Goal: Task Accomplishment & Management: Manage account settings

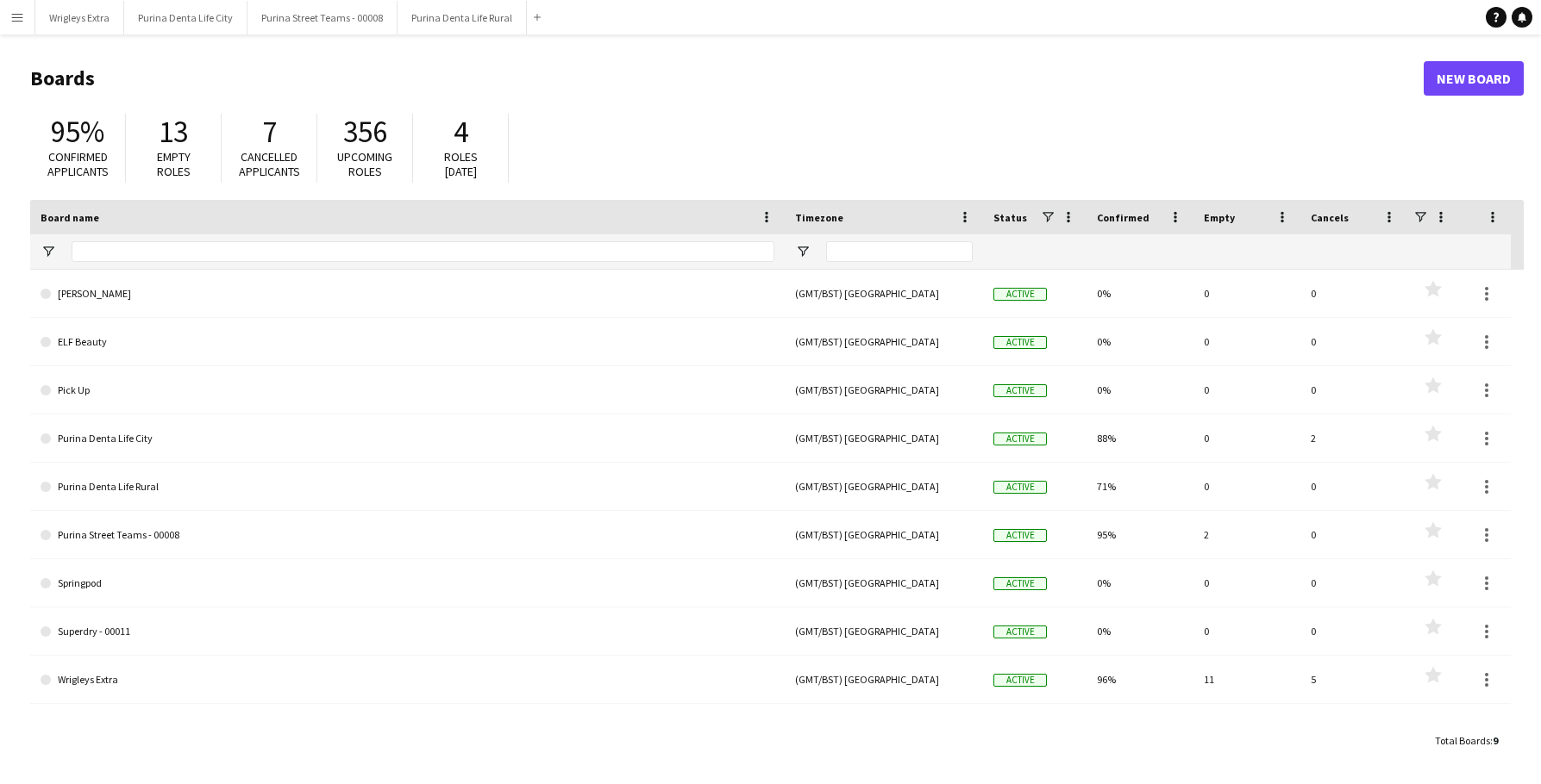
click at [13, 16] on app-icon "Menu" at bounding box center [17, 17] width 14 height 14
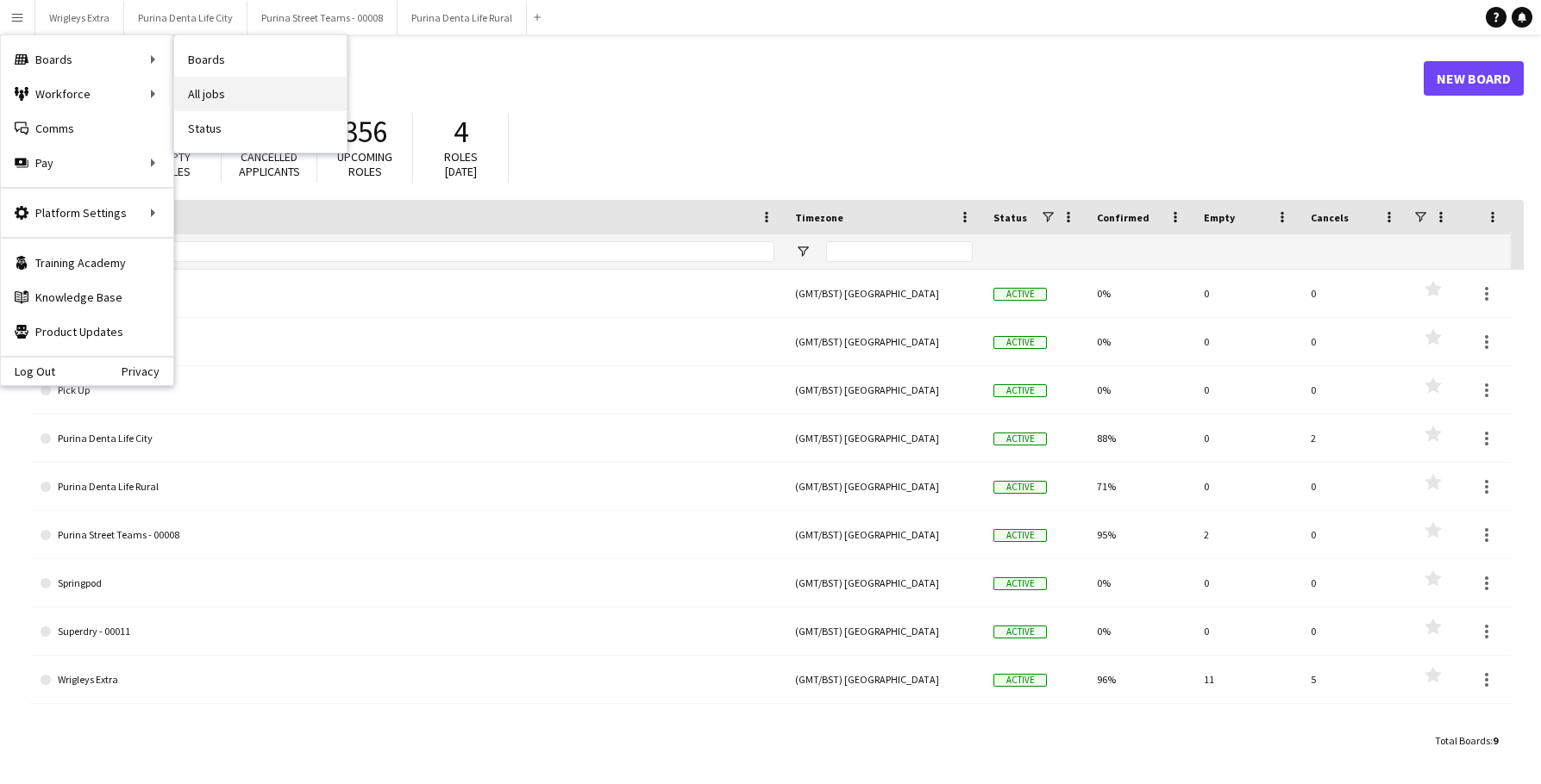
click at [214, 91] on link "All jobs" at bounding box center [260, 94] width 172 height 35
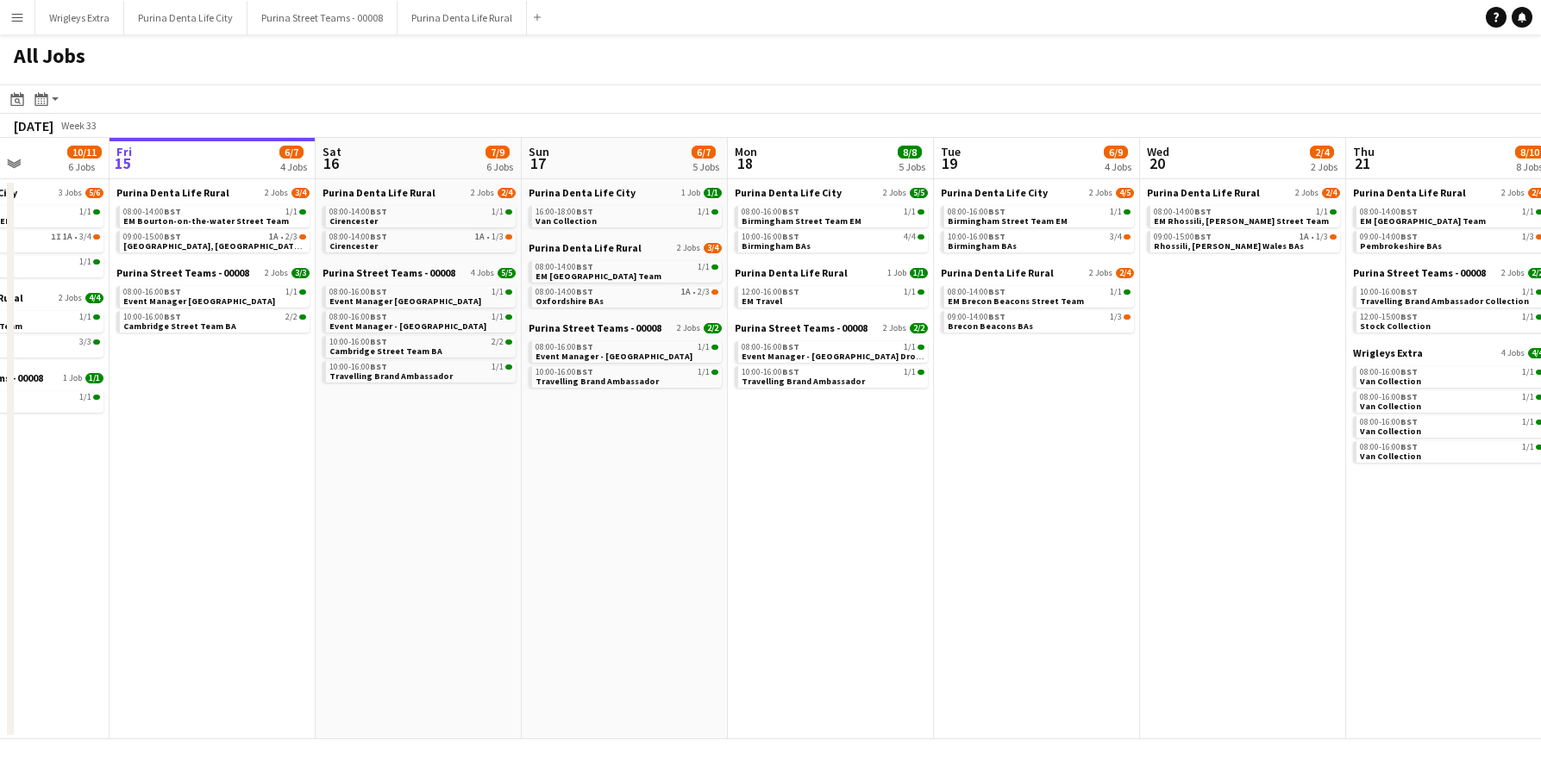
scroll to position [0, 513]
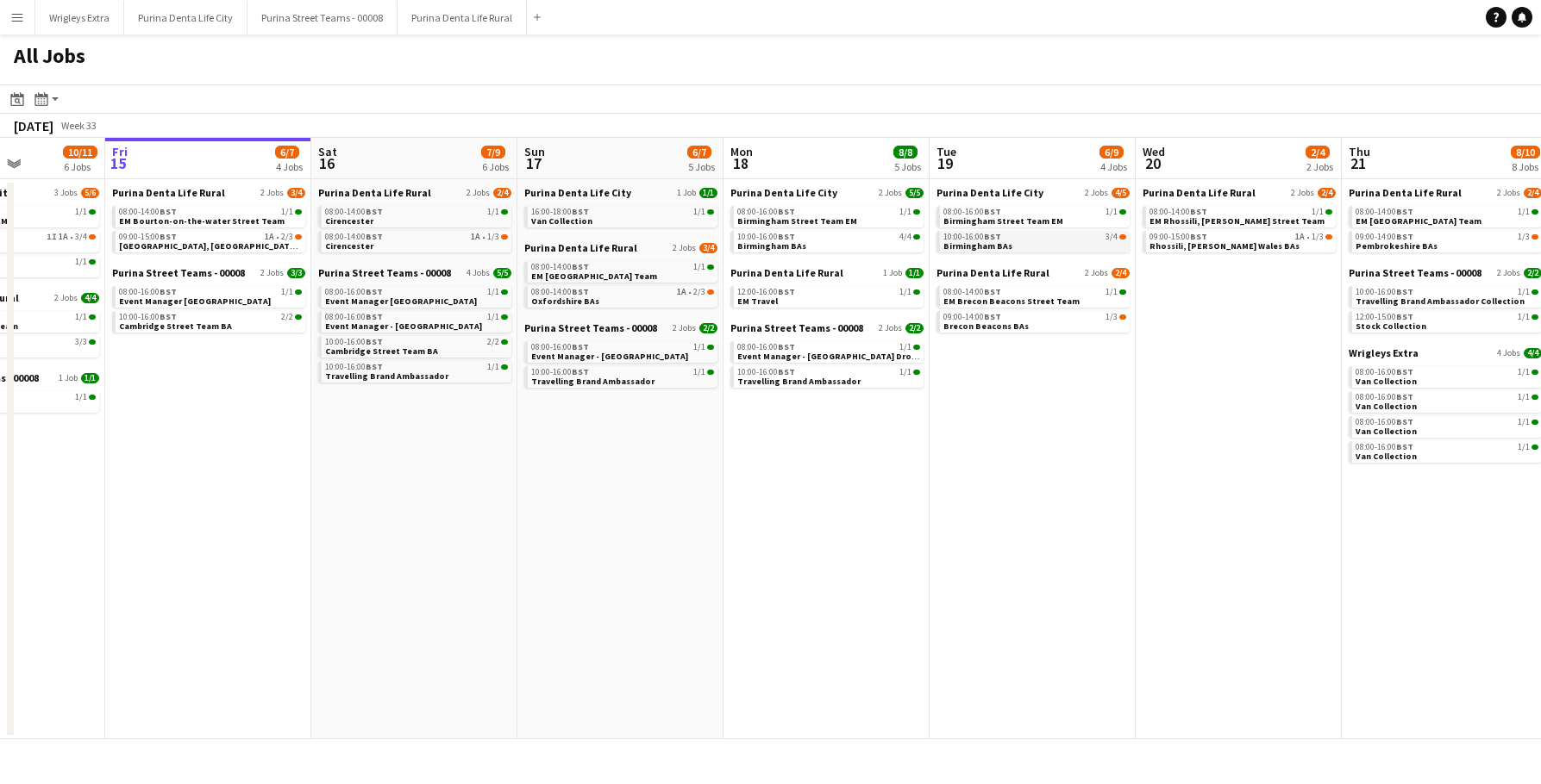
click at [1040, 246] on link "10:00-16:00 BST 3/4 Birmingham BAs" at bounding box center [1035, 241] width 183 height 20
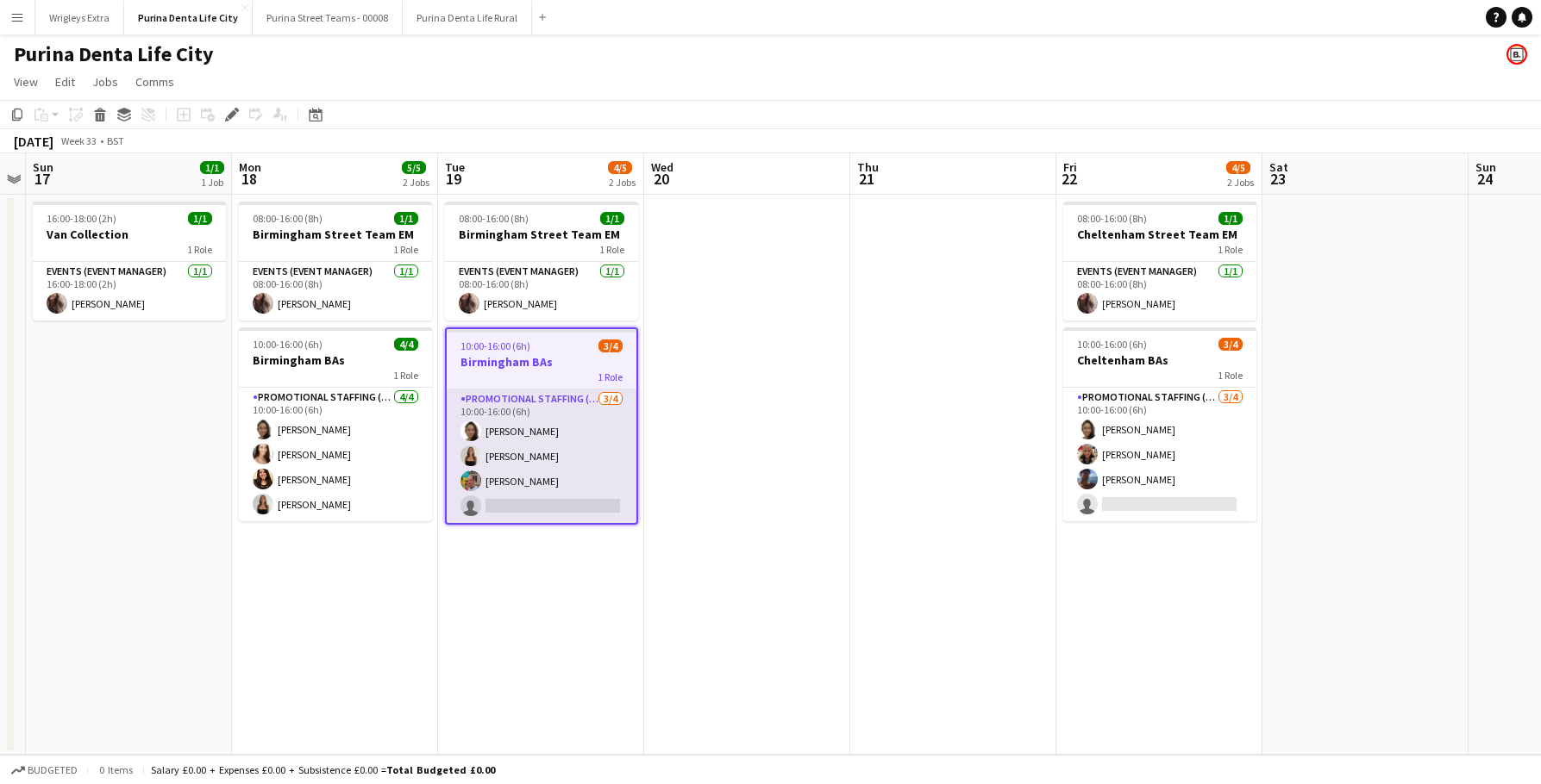
click at [548, 497] on app-card-role "Promotional Staffing (Brand Ambassadors) [DATE] 10:00-16:00 (6h) [PERSON_NAME] …" at bounding box center [541, 456] width 190 height 133
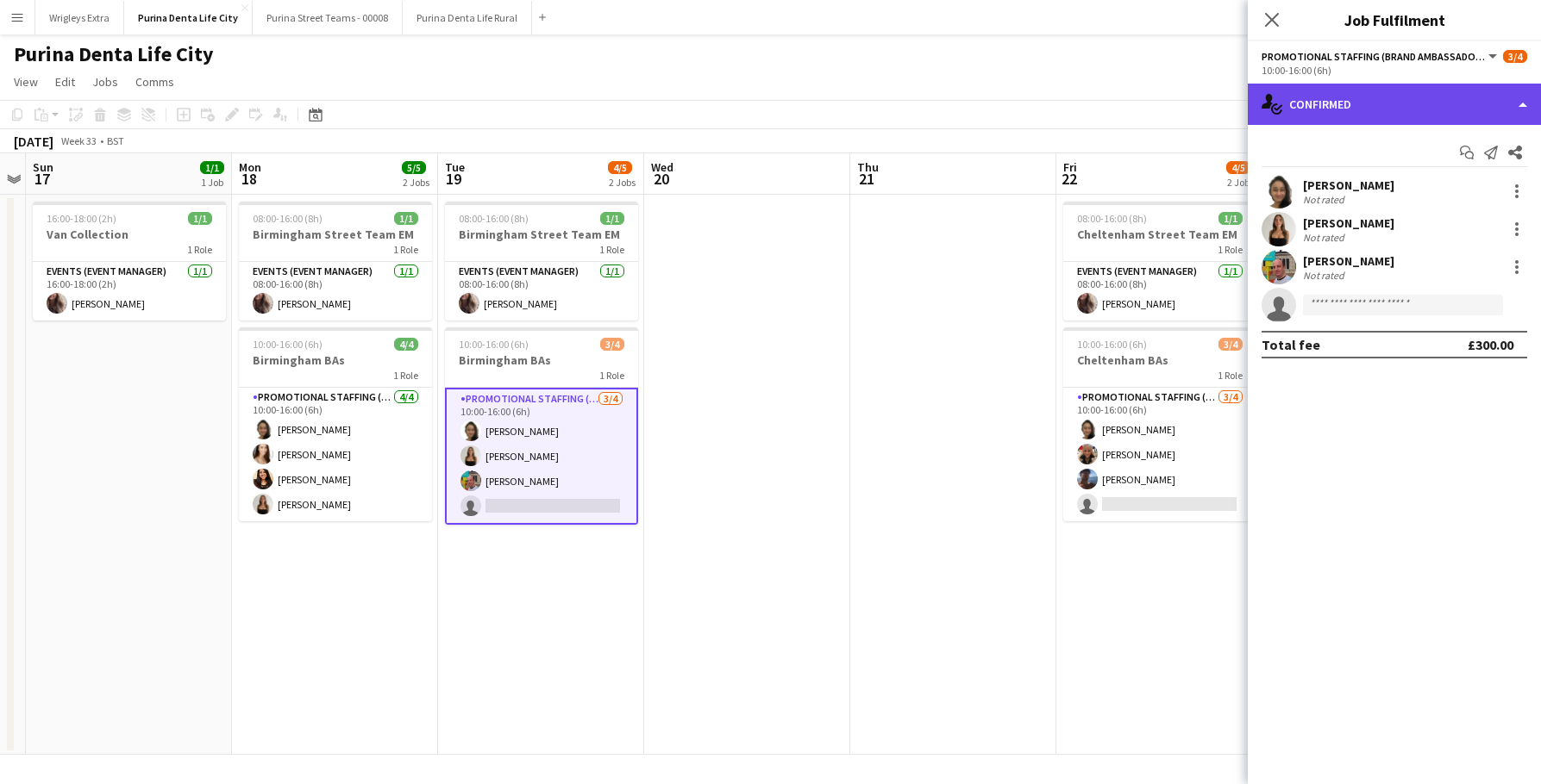
click at [1319, 107] on div "single-neutral-actions-check-2 Confirmed" at bounding box center [1394, 105] width 293 height 42
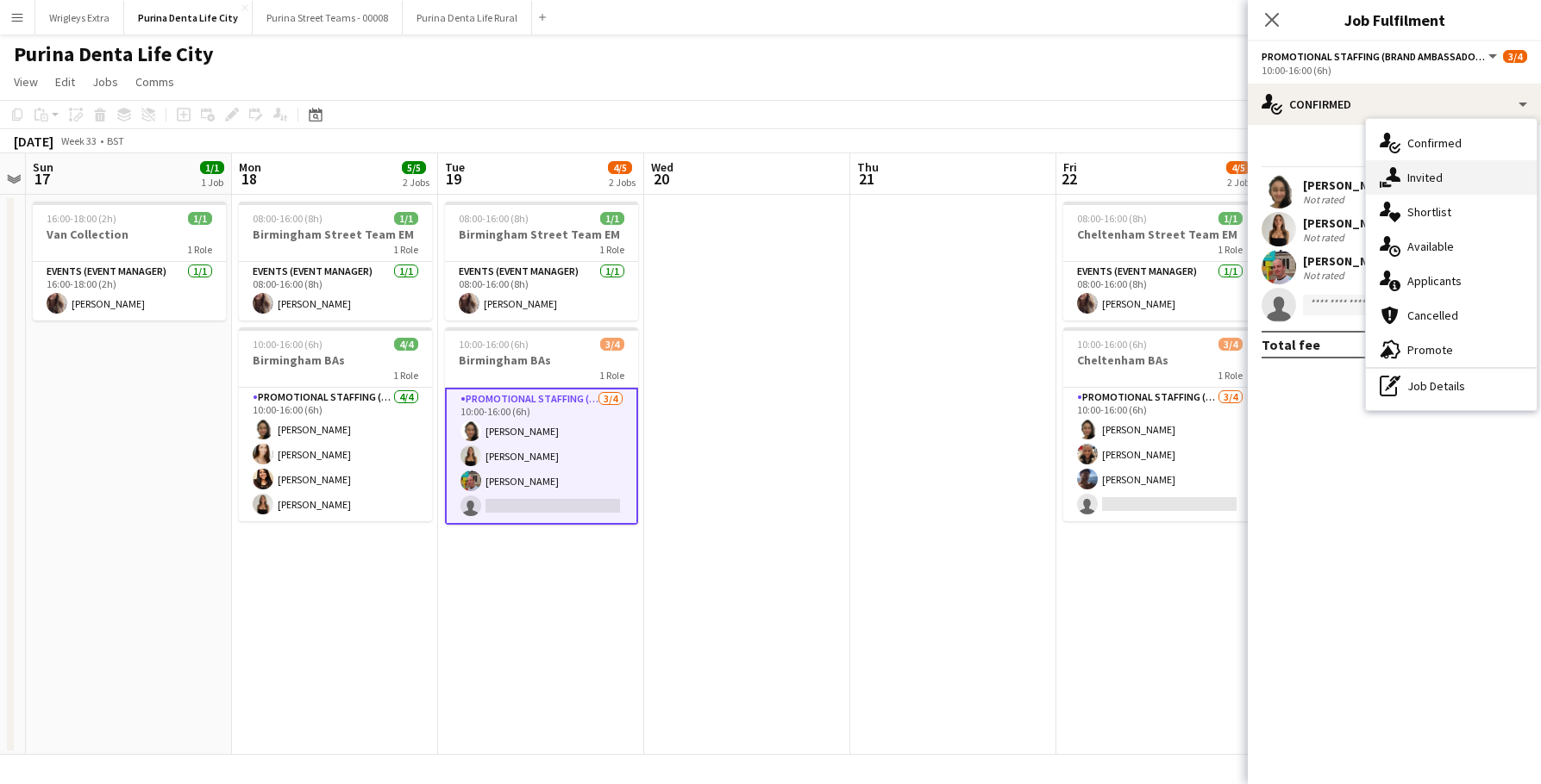
click at [1409, 178] on div "single-neutral-actions-share-1 Invited" at bounding box center [1451, 177] width 171 height 35
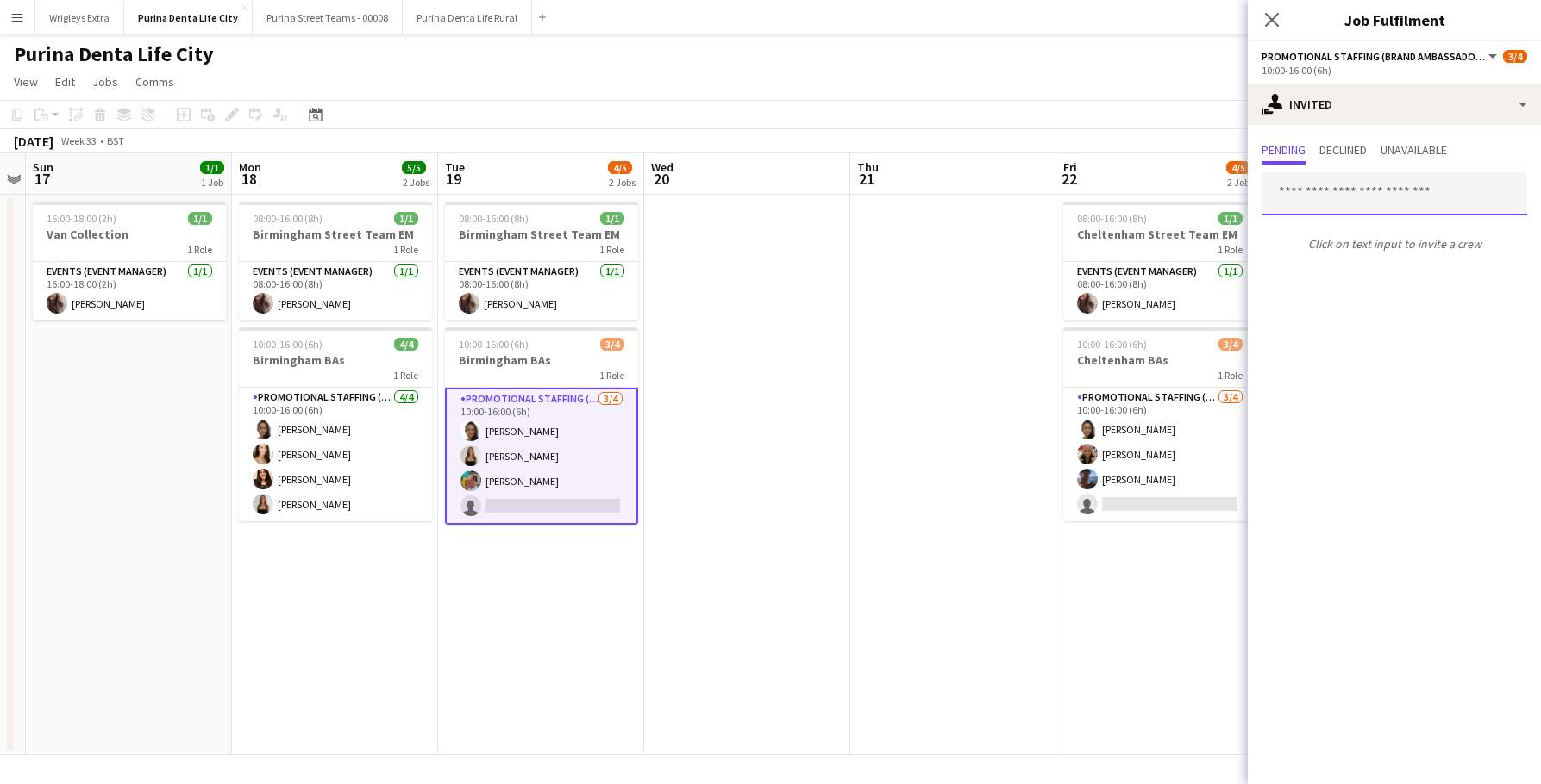
click at [1348, 199] on input "text" at bounding box center [1394, 194] width 266 height 43
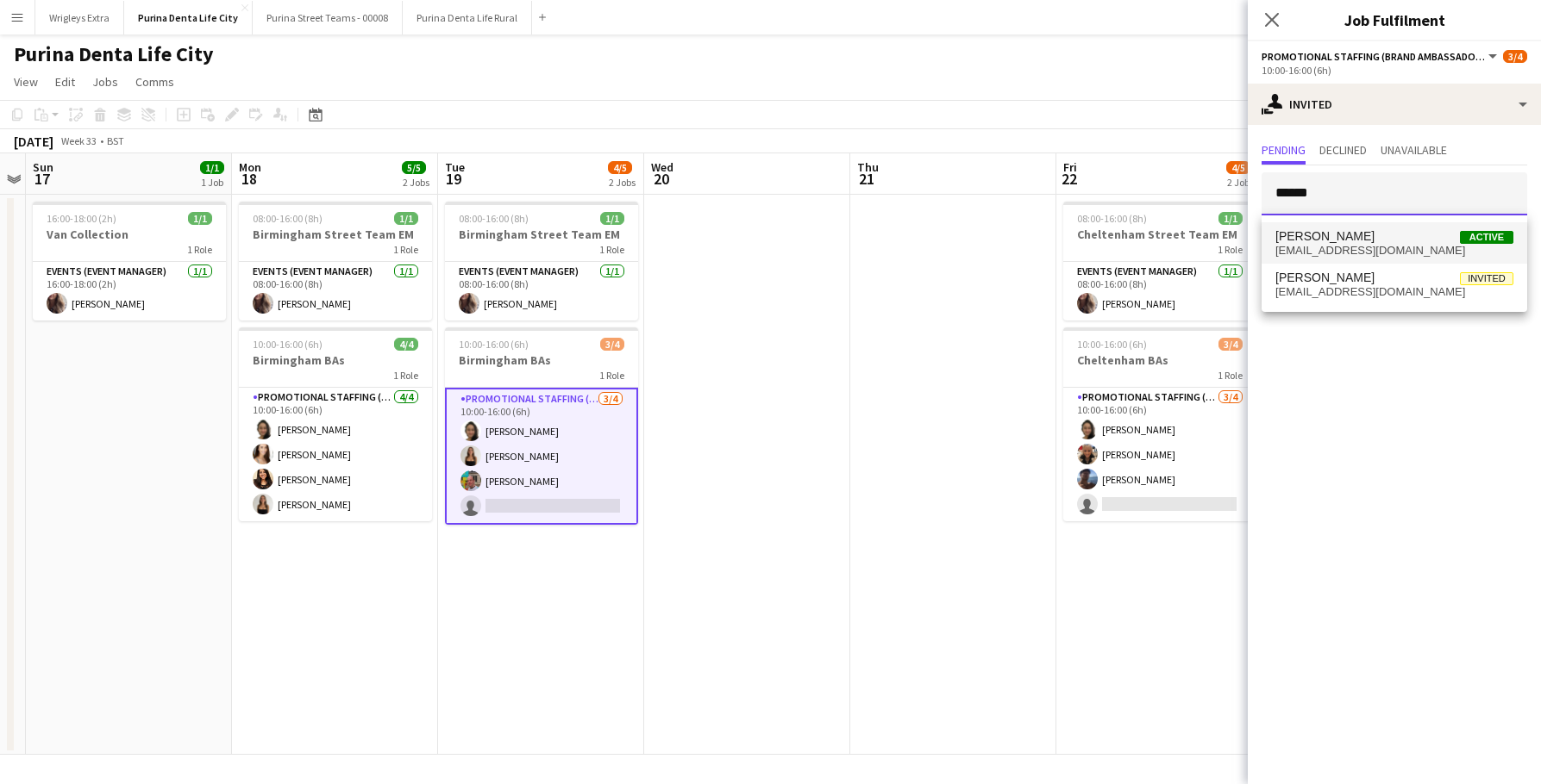
type input "*****"
click at [1345, 248] on span "[EMAIL_ADDRESS][DOMAIN_NAME]" at bounding box center [1394, 251] width 238 height 14
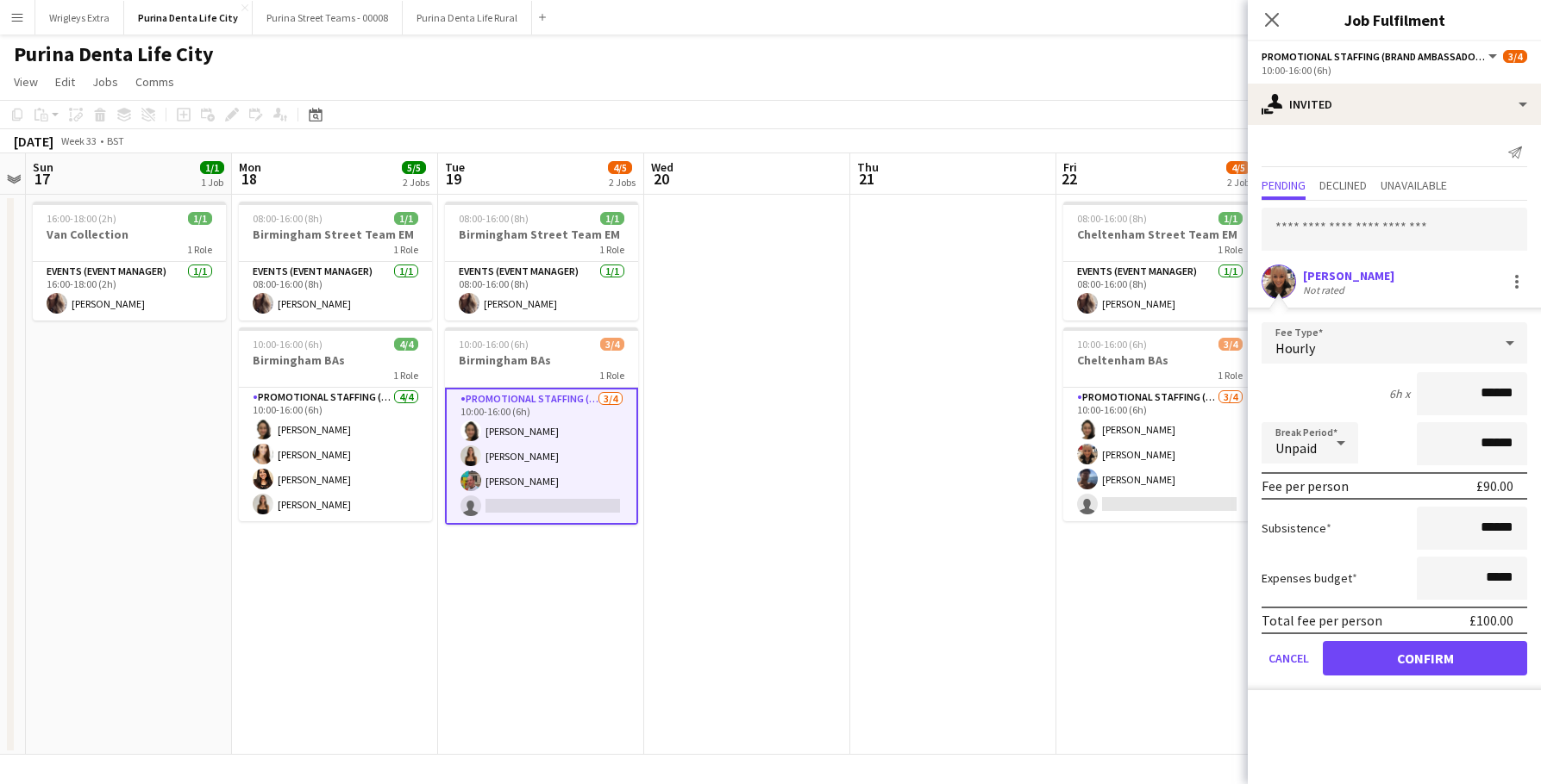
click at [1444, 675] on form "Fee Type Hourly 6h x ****** Break Period Unpaid ****** Fee per person £90.00 Su…" at bounding box center [1394, 505] width 293 height 368
click at [1423, 667] on button "Confirm" at bounding box center [1425, 659] width 204 height 35
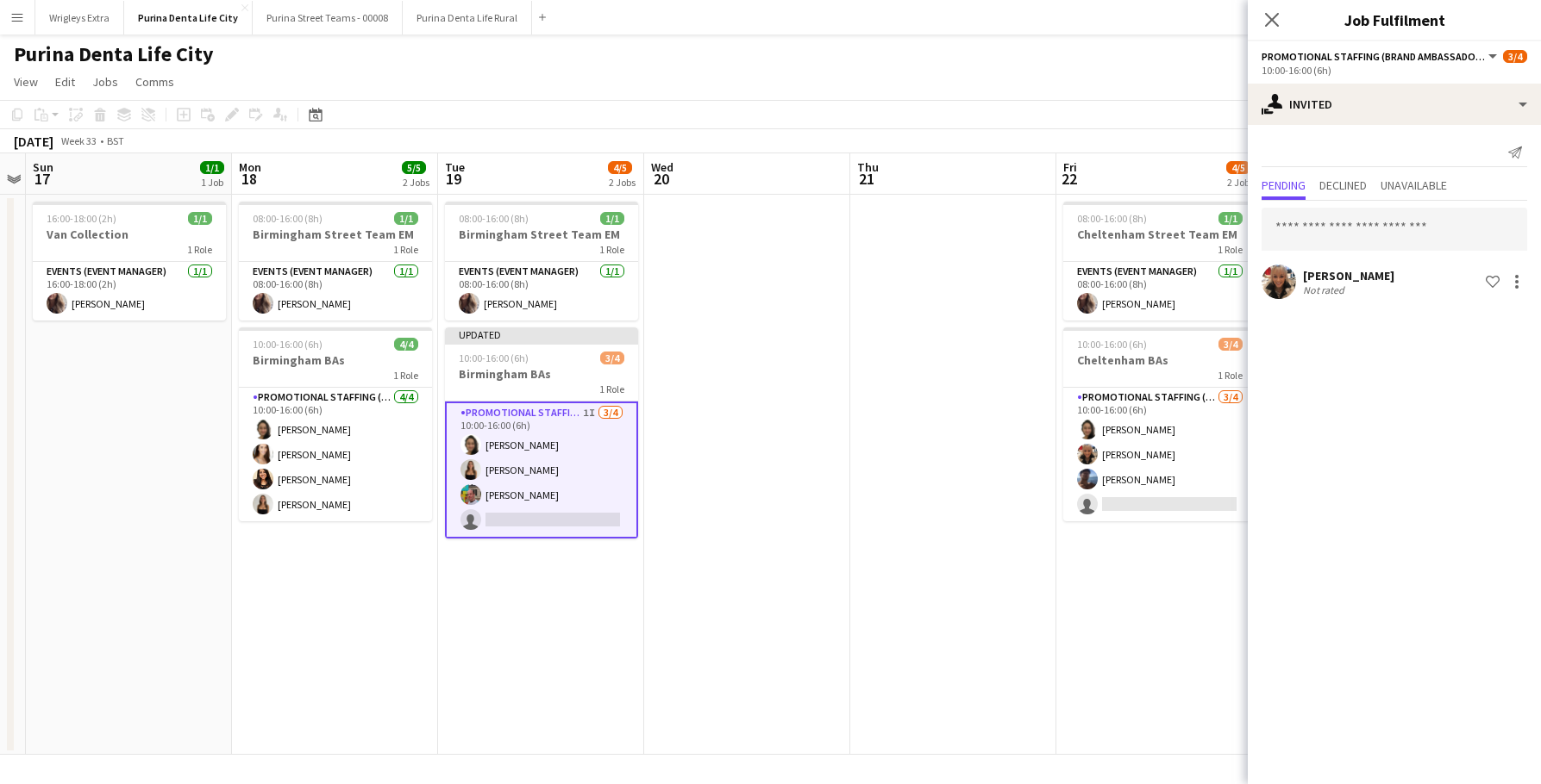
click at [908, 621] on app-date-cell at bounding box center [953, 474] width 206 height 560
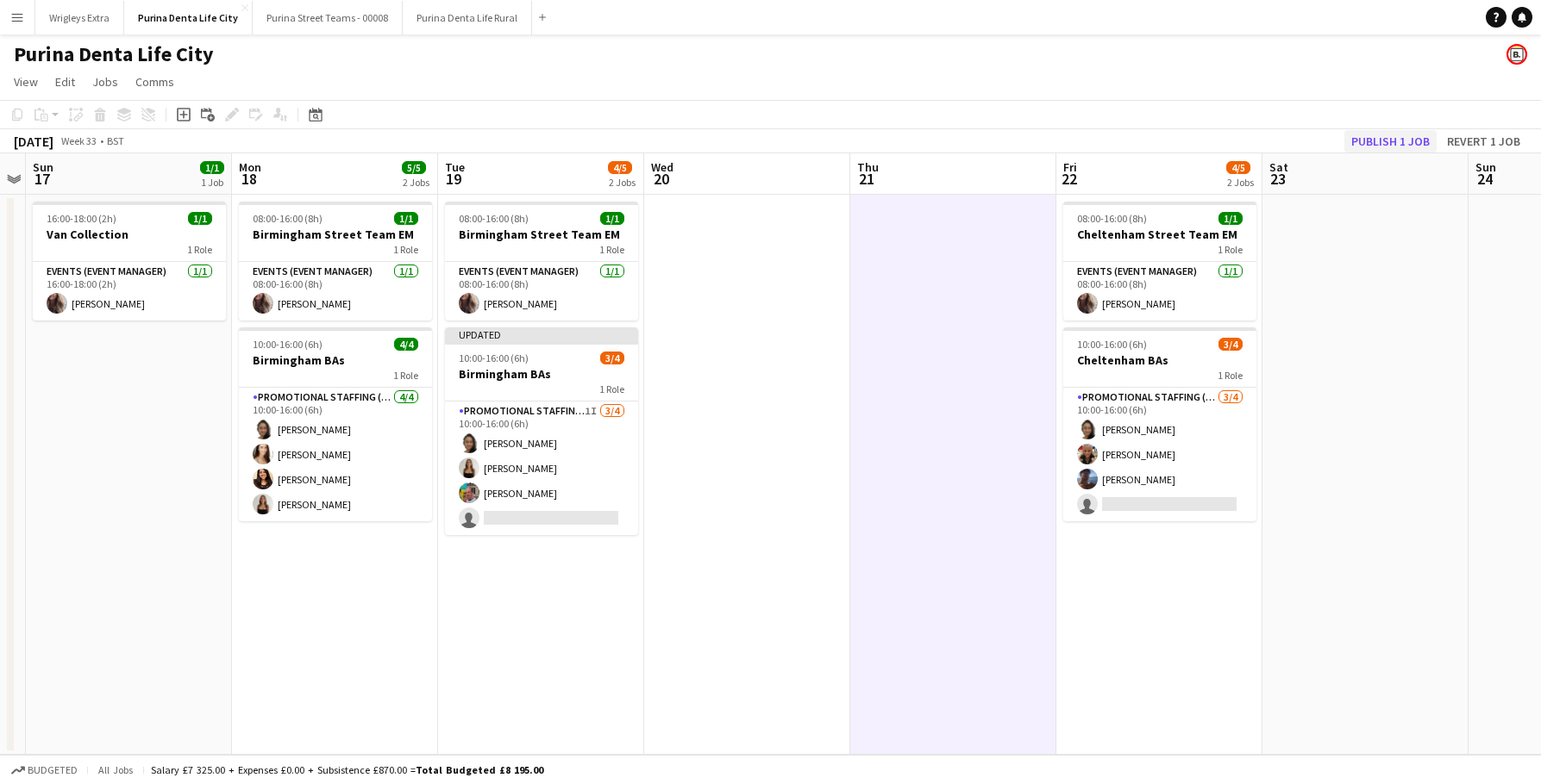
click at [1381, 141] on button "Publish 1 job" at bounding box center [1390, 141] width 93 height 22
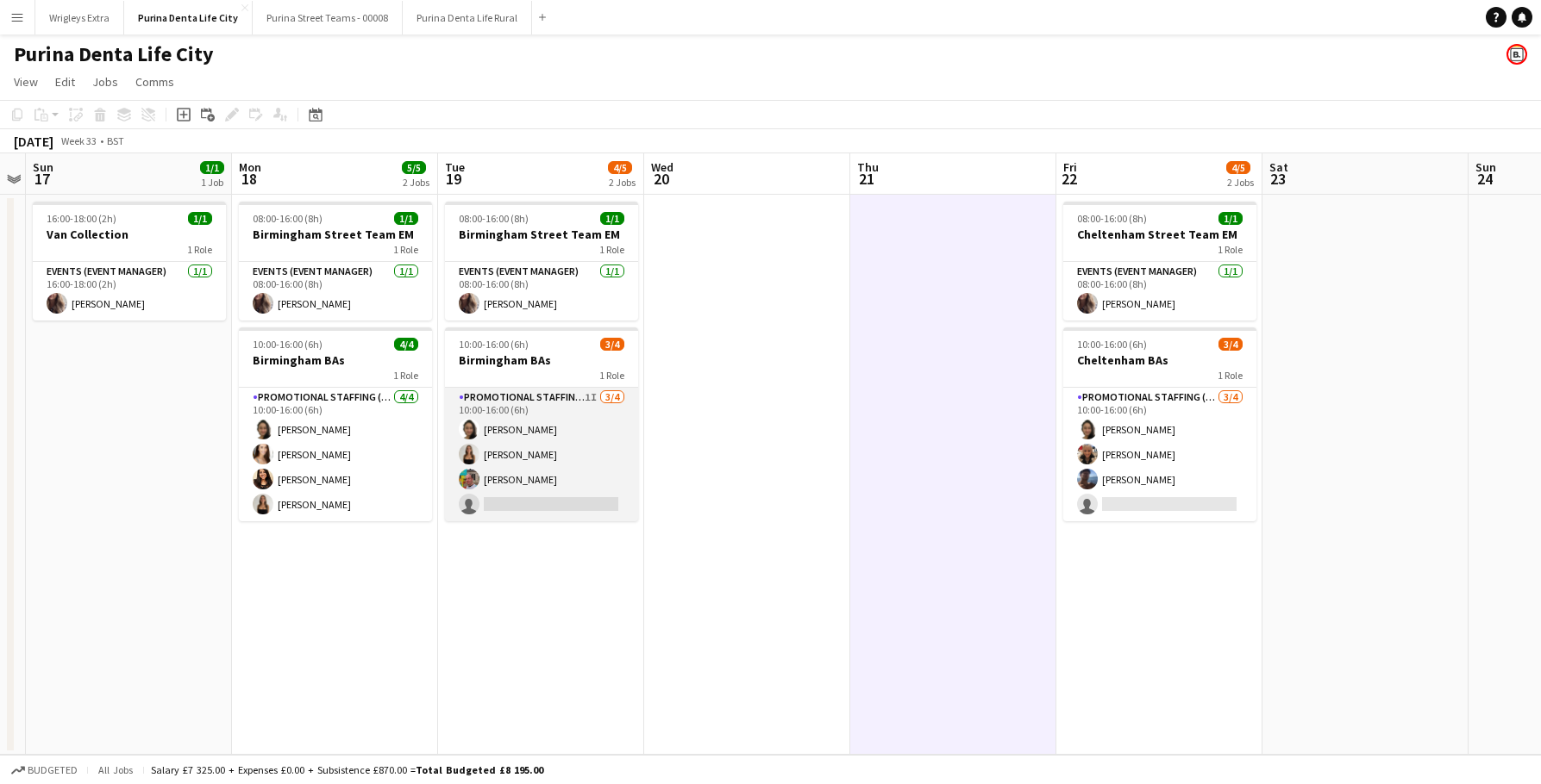
click at [571, 505] on app-card-role "Promotional Staffing (Brand Ambassadors) 1I [DATE] 10:00-16:00 (6h) [PERSON_NAM…" at bounding box center [541, 454] width 193 height 133
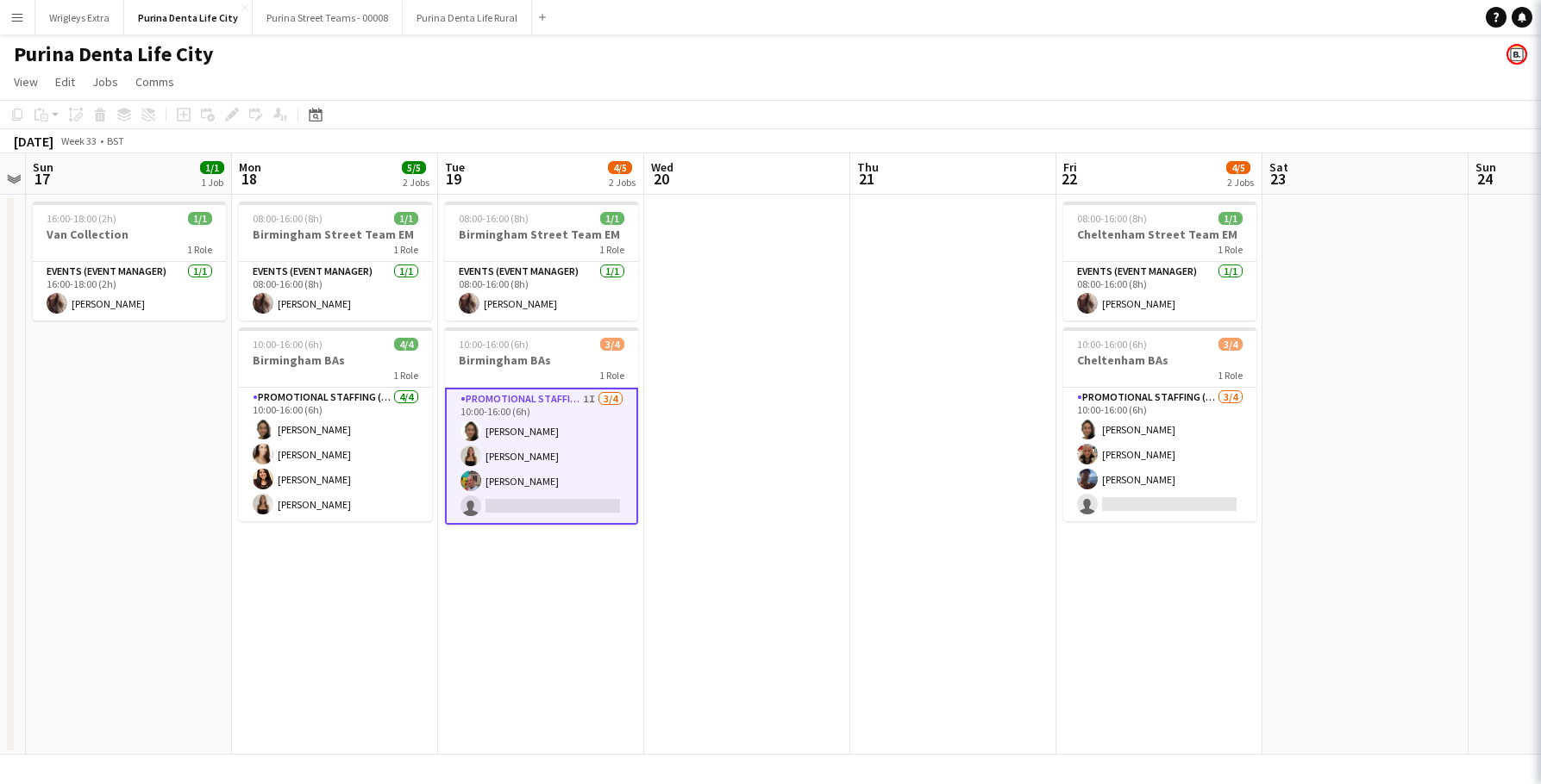
click at [571, 505] on app-card-role "Promotional Staffing (Brand Ambassadors) 1I [DATE] 10:00-16:00 (6h) [PERSON_NAM…" at bounding box center [541, 456] width 193 height 137
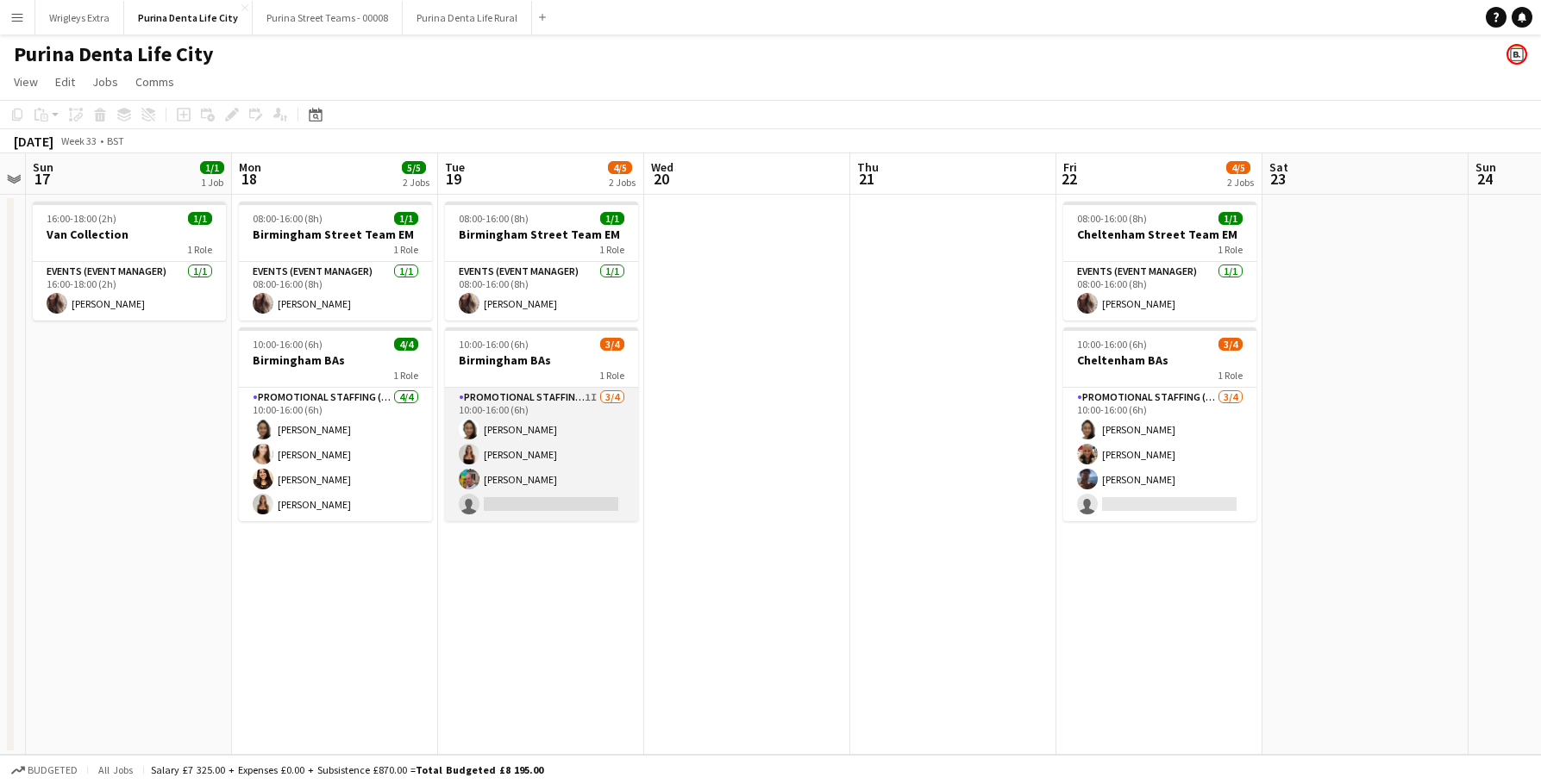
click at [596, 493] on app-card-role "Promotional Staffing (Brand Ambassadors) 1I [DATE] 10:00-16:00 (6h) [PERSON_NAM…" at bounding box center [541, 454] width 193 height 133
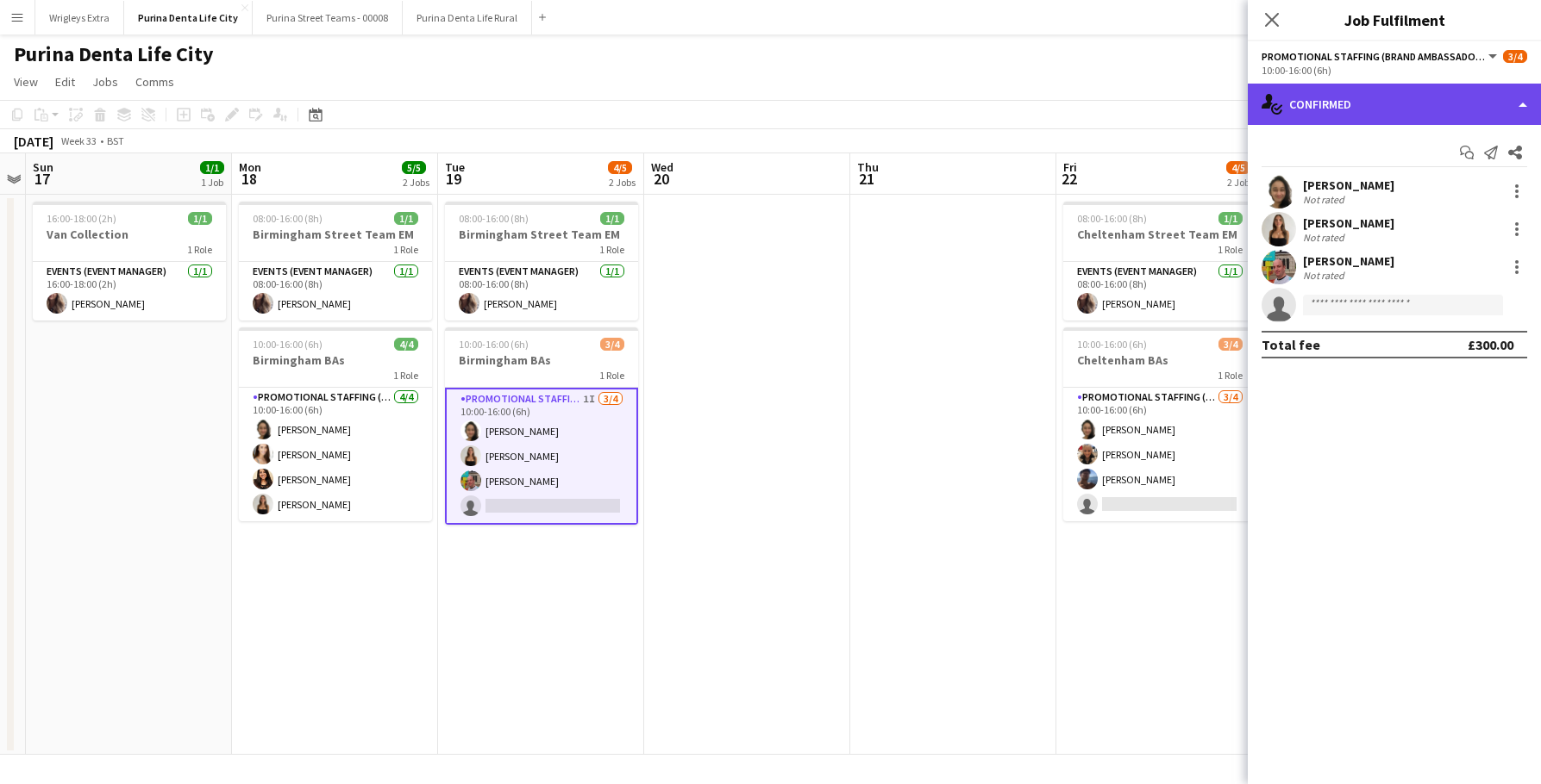
click at [1373, 108] on div "single-neutral-actions-check-2 Confirmed" at bounding box center [1394, 105] width 293 height 42
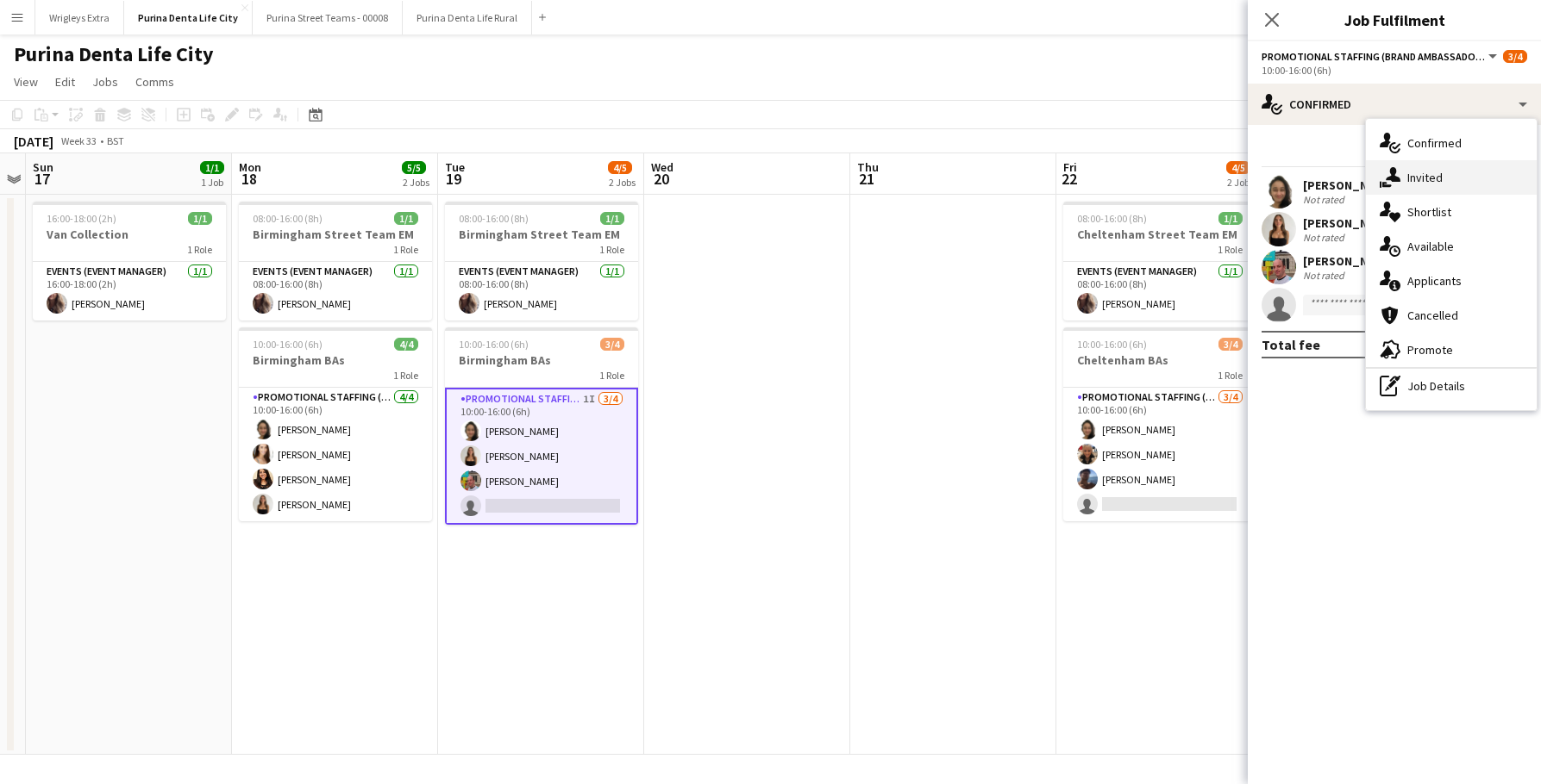
click at [1415, 167] on div "single-neutral-actions-share-1 Invited" at bounding box center [1451, 177] width 171 height 35
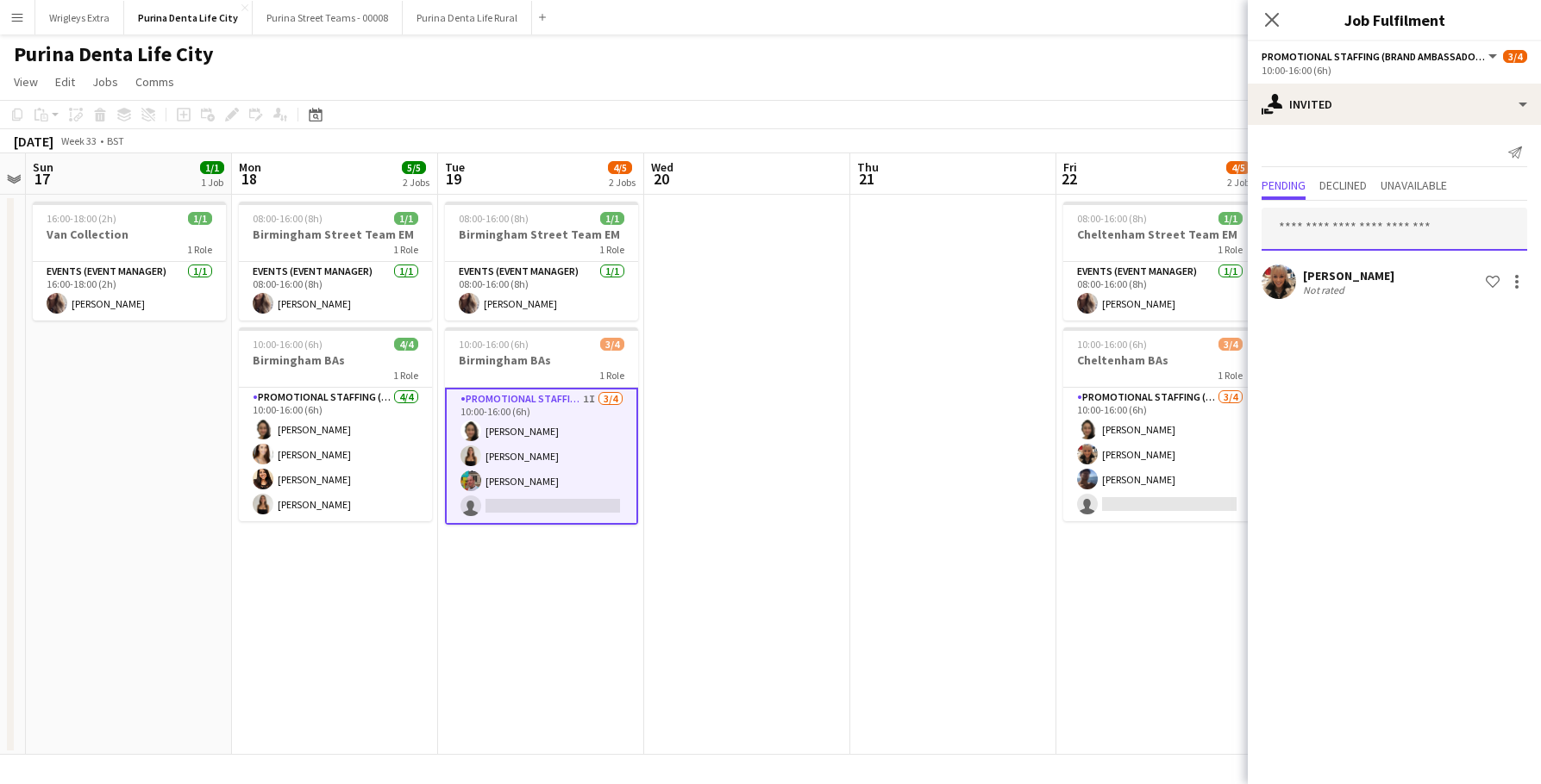
click at [1319, 228] on input "text" at bounding box center [1394, 229] width 266 height 43
type input "***"
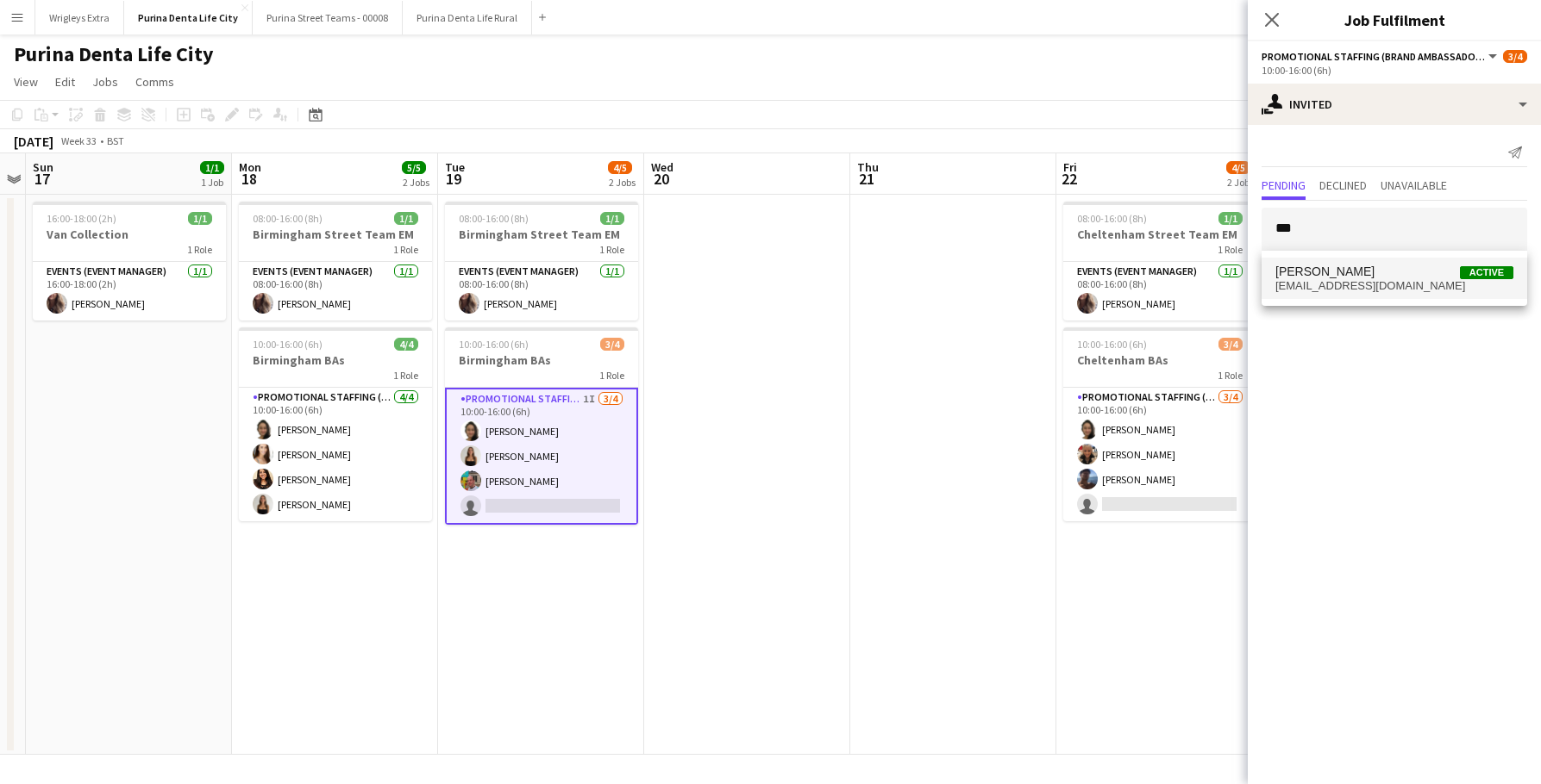
click at [1339, 262] on mat-option "[PERSON_NAME] Active [EMAIL_ADDRESS][DOMAIN_NAME]" at bounding box center [1394, 279] width 266 height 42
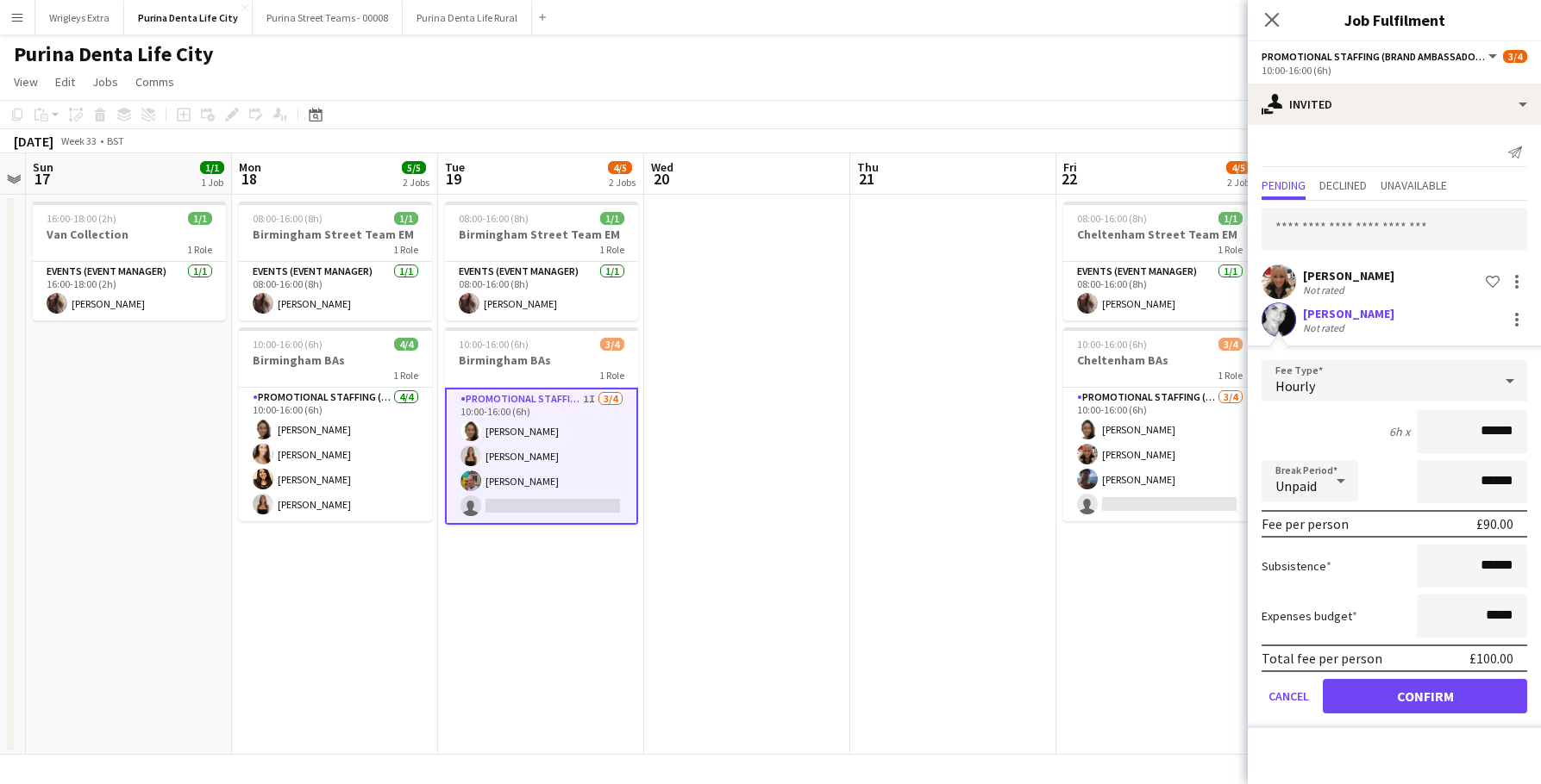
click at [1394, 687] on button "Confirm" at bounding box center [1425, 697] width 204 height 35
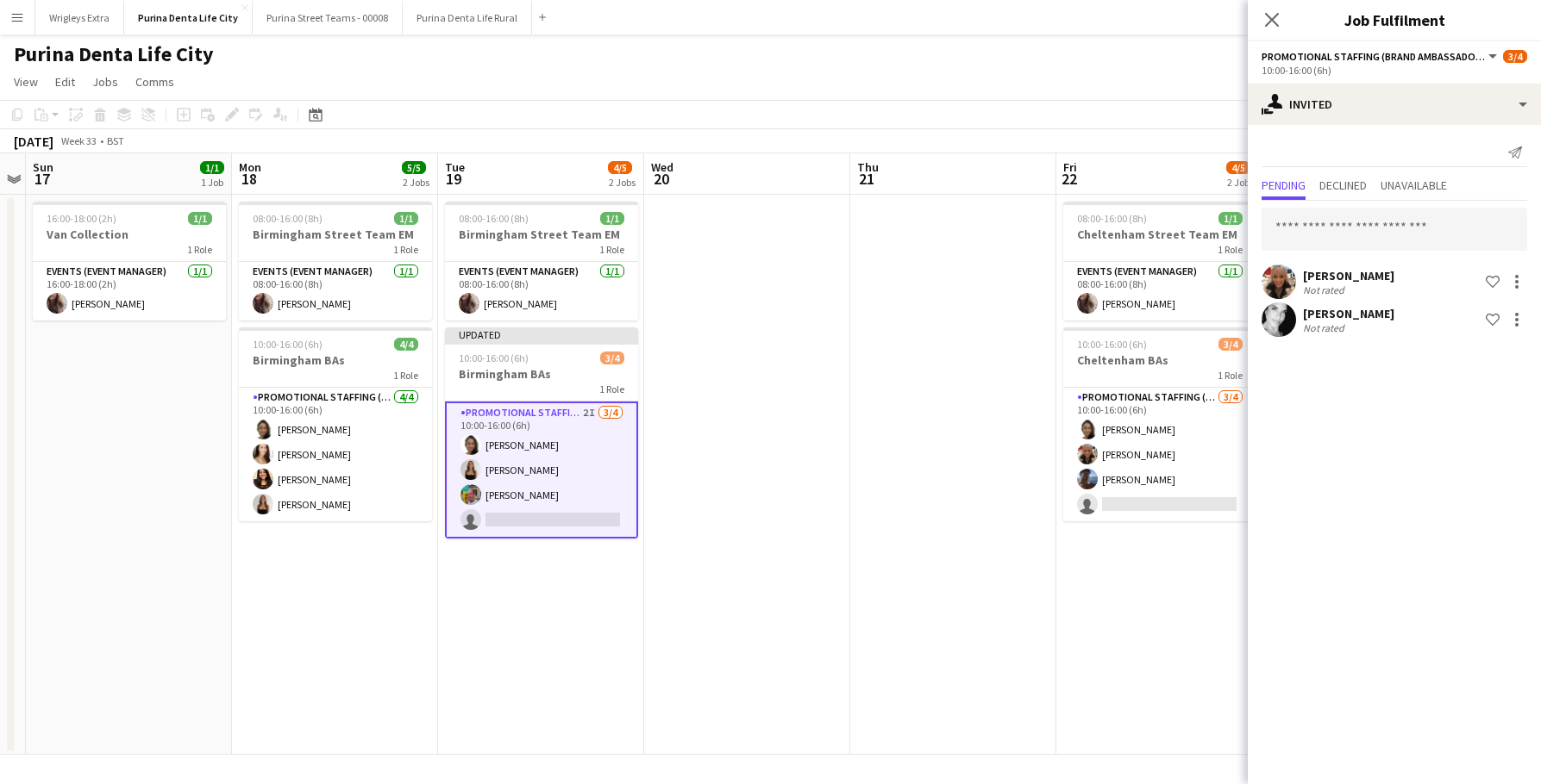
click at [984, 628] on app-date-cell at bounding box center [953, 474] width 206 height 560
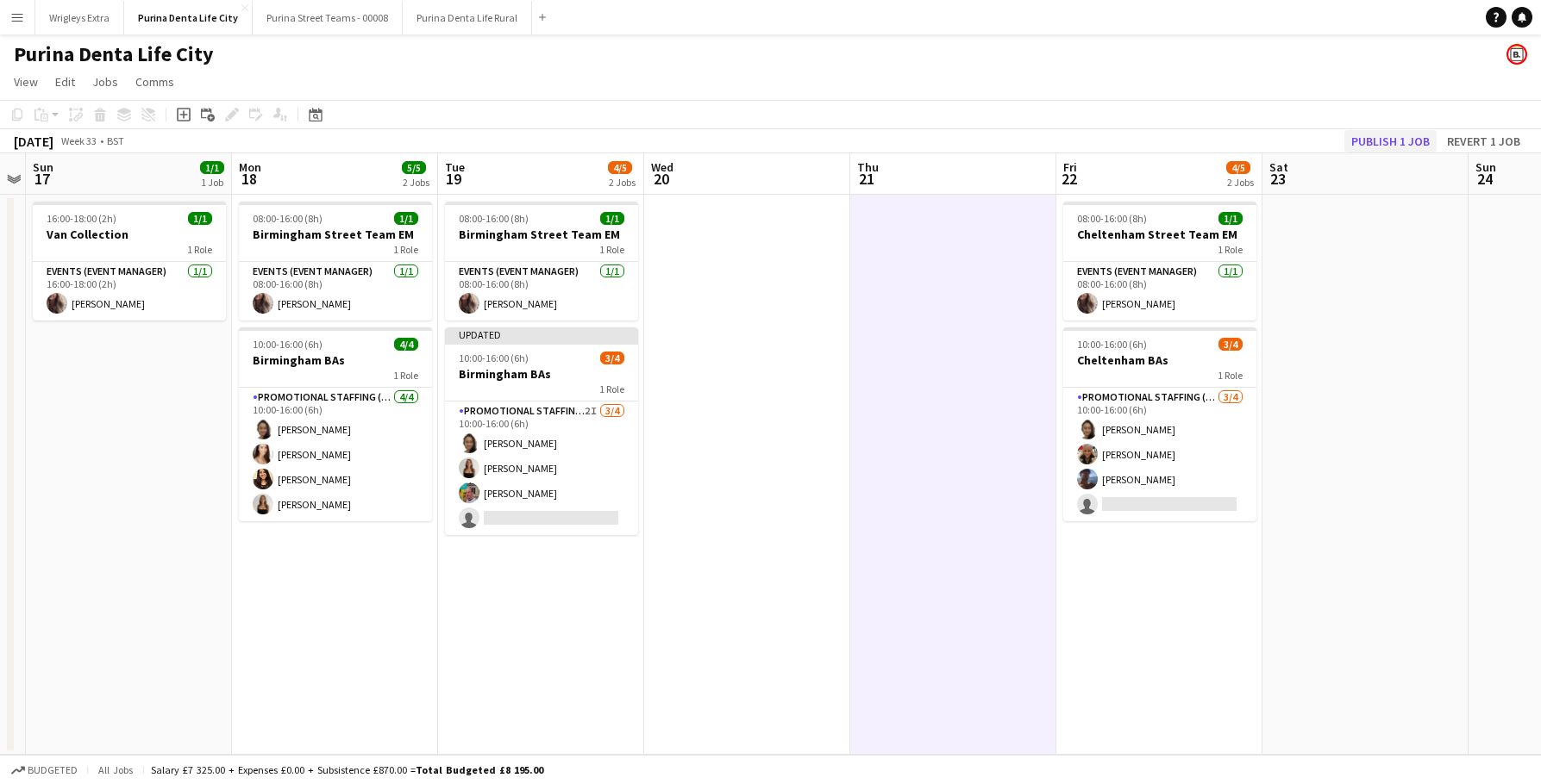
click at [1395, 134] on button "Publish 1 job" at bounding box center [1390, 141] width 93 height 22
